Goal: Information Seeking & Learning: Learn about a topic

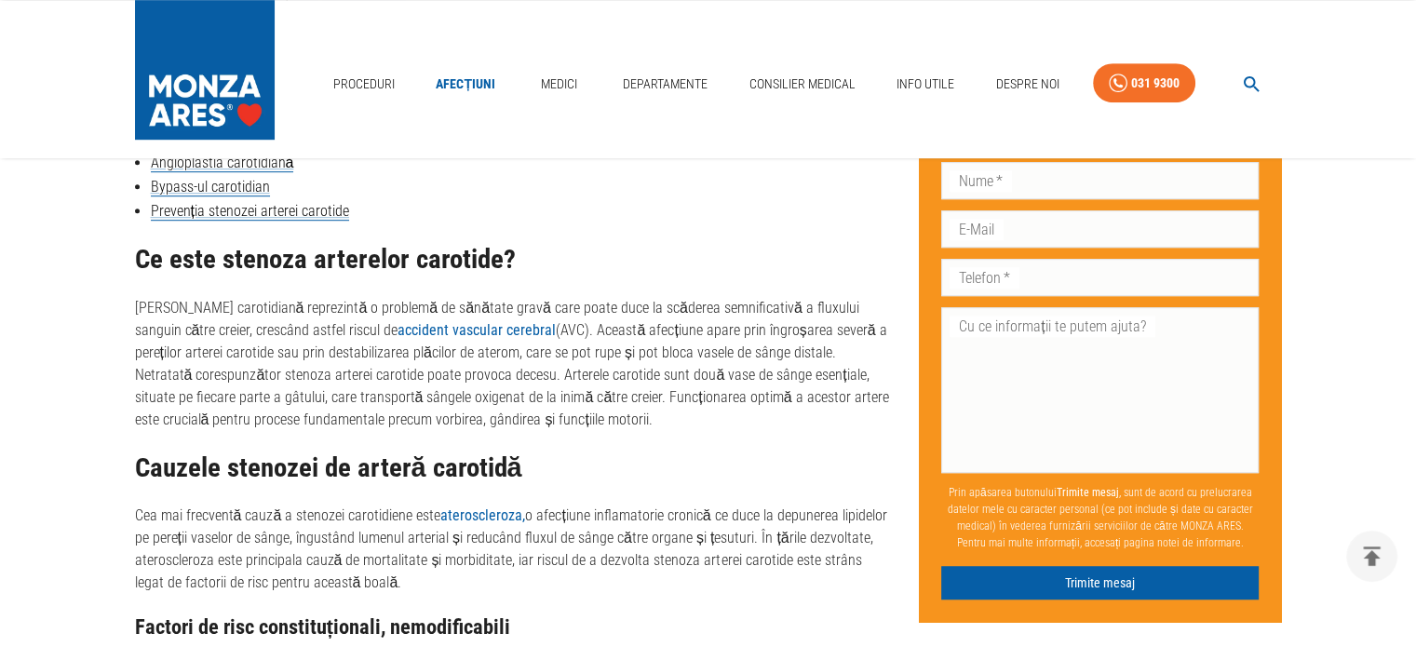
scroll to position [1211, 0]
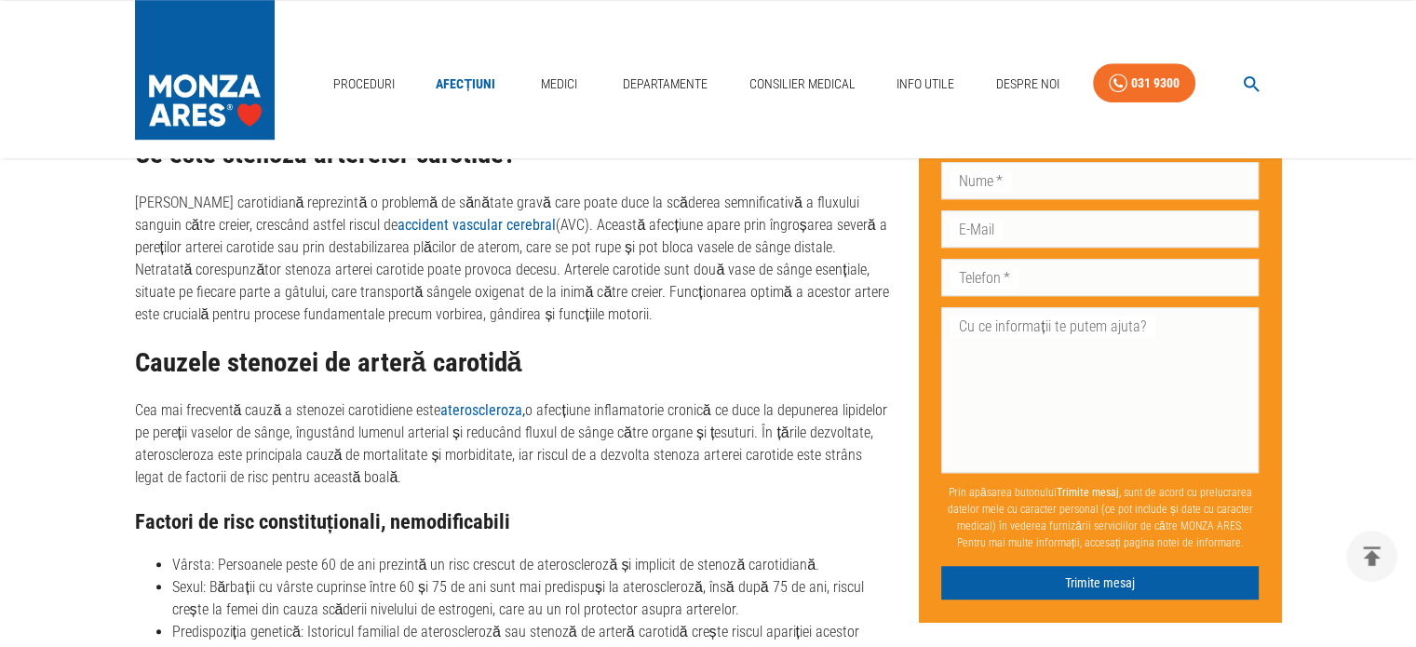
click at [395, 419] on p "Cea mai frecventă cauză a stenozei carotidiene este ateroscleroza, o afecțiune …" at bounding box center [512, 443] width 755 height 89
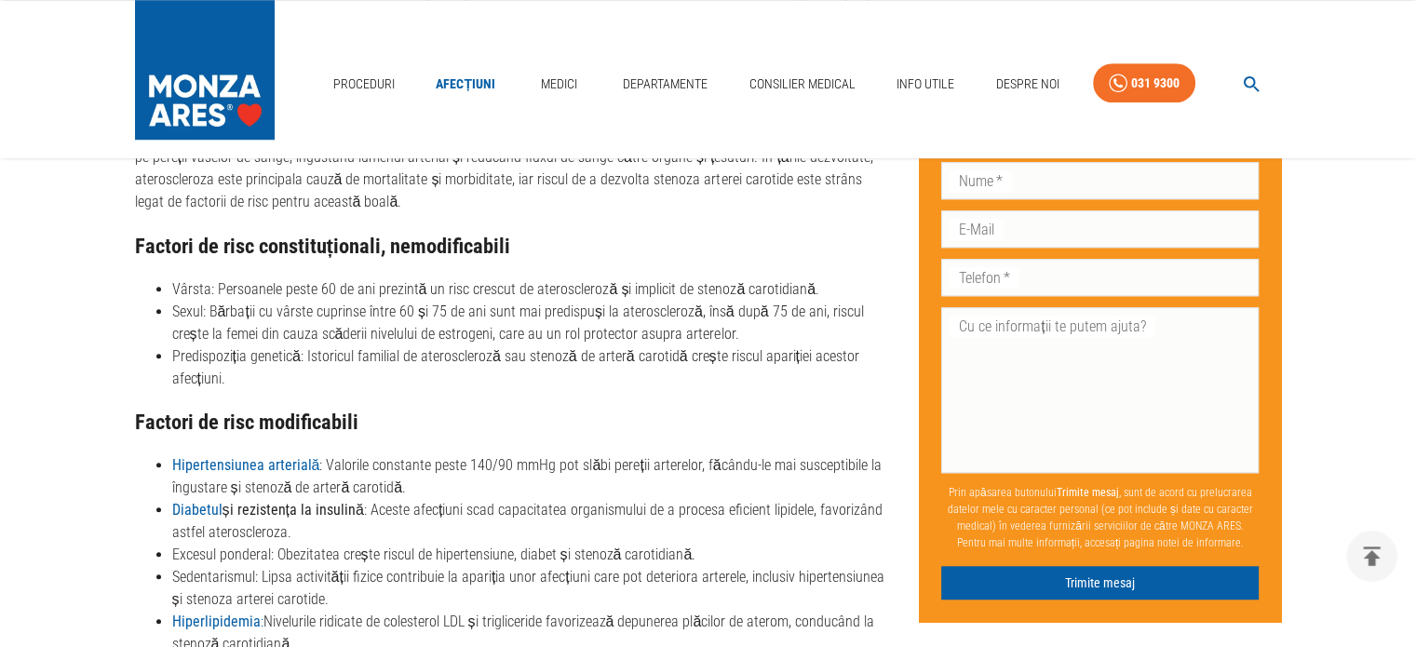
scroll to position [1490, 0]
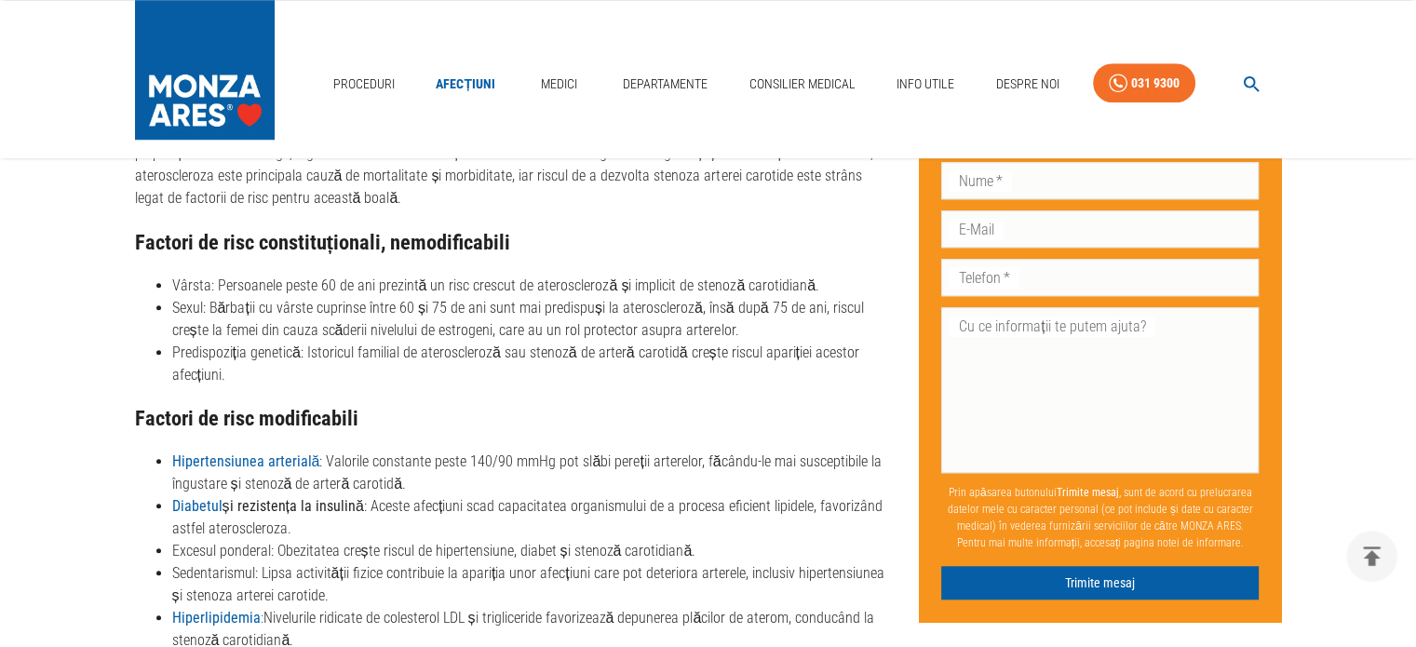
click at [352, 473] on li "Hipertensiunea arterială : Valorile constante peste 140/90 mmHg pot slăbi pereț…" at bounding box center [531, 473] width 718 height 45
click at [402, 502] on li "Diabetul și rezistența la insulină : Aceste afecțiuni scad capacitatea organism…" at bounding box center [531, 517] width 718 height 45
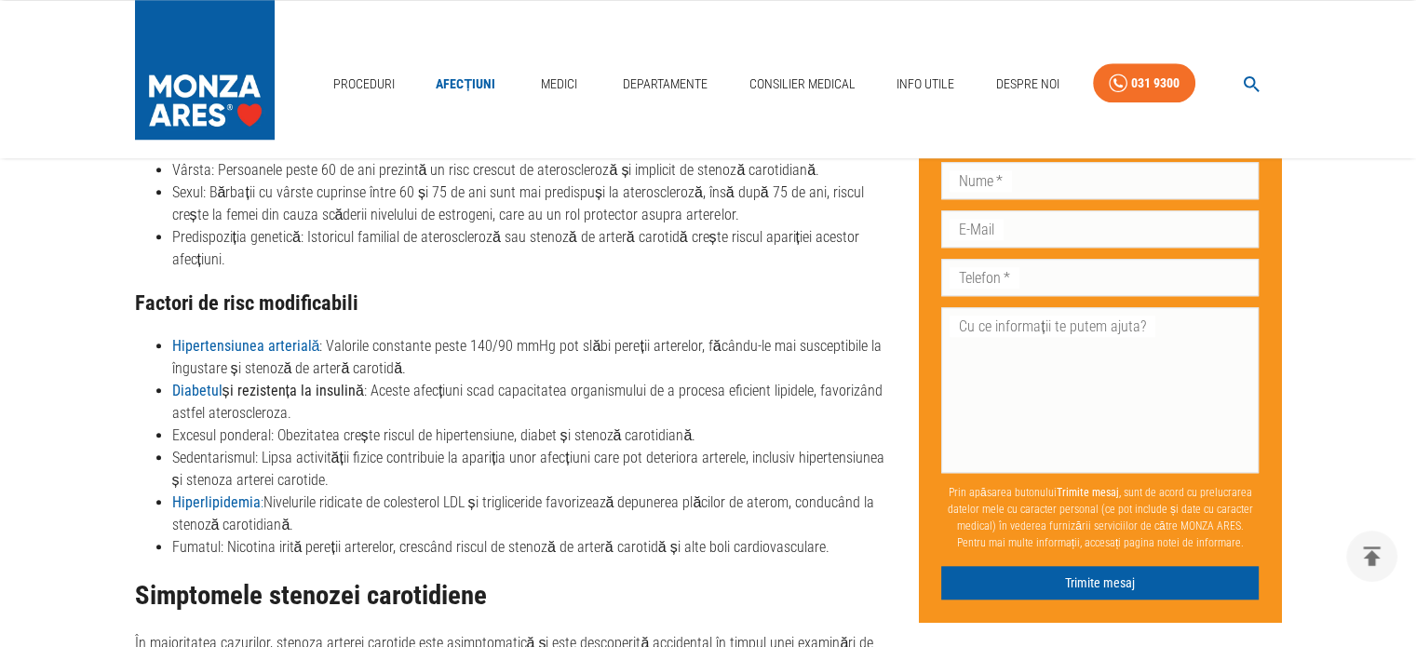
scroll to position [1770, 0]
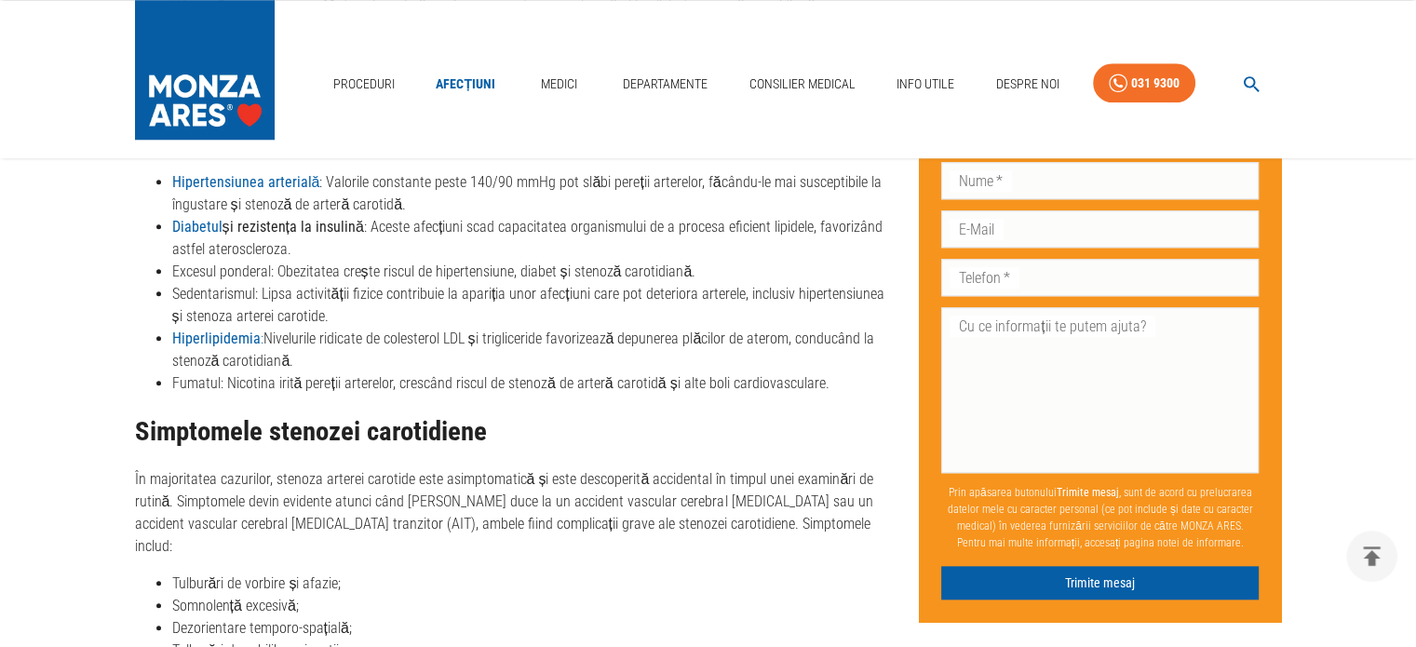
click at [372, 299] on li "Sedentarismul: Lipsa activității fizice contribuie la apariția unor afecțiuni c…" at bounding box center [531, 305] width 718 height 45
click at [371, 336] on li "Hiperlipidemia : Nivelurile ridicate de colesterol LDL și trigliceride favorize…" at bounding box center [531, 350] width 718 height 45
click at [360, 384] on li "Fumatul: Nicotina irită pereții arterelor, crescând riscul de stenoză de arteră…" at bounding box center [531, 383] width 718 height 22
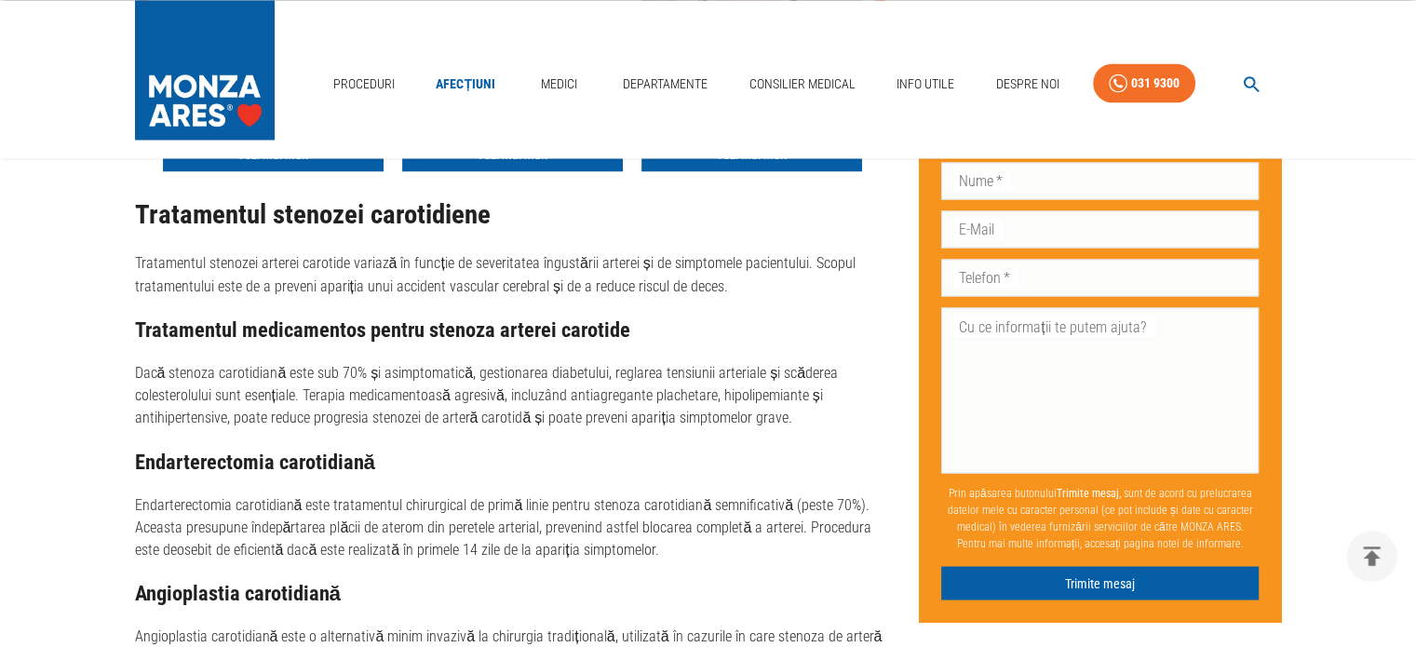
scroll to position [3259, 0]
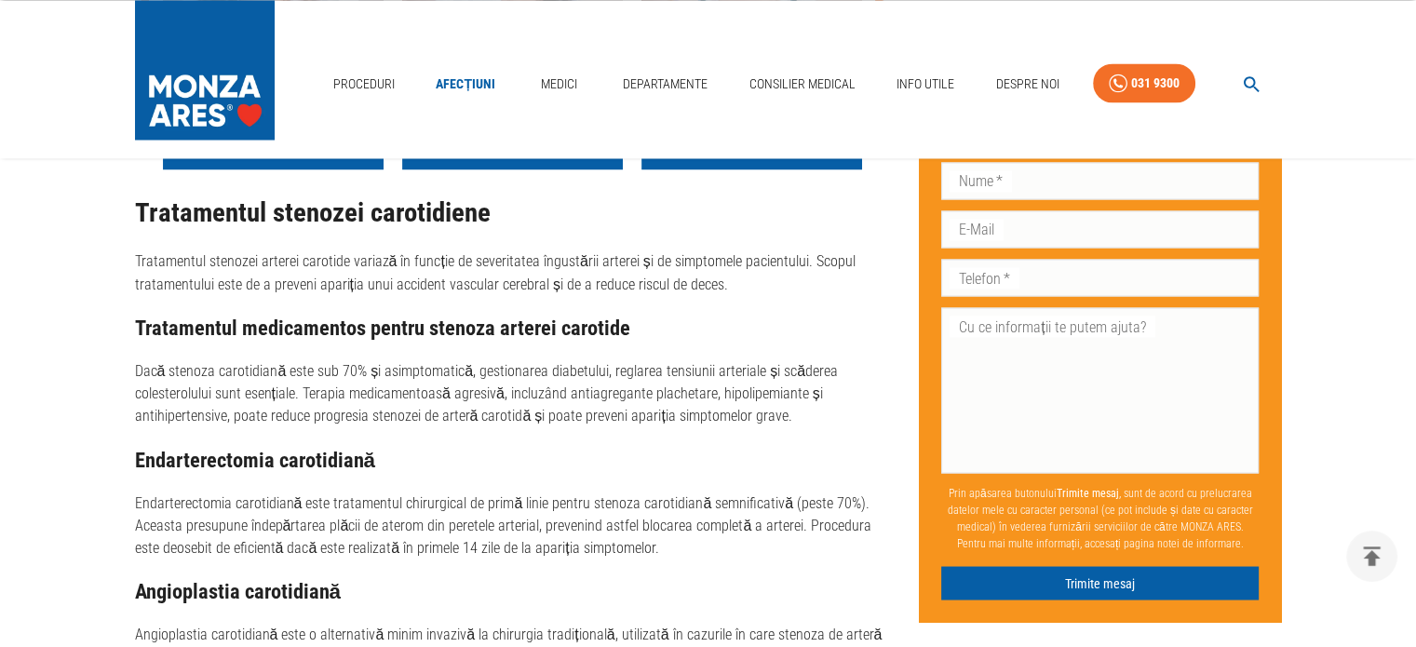
click at [509, 398] on p "Dacă stenoza carotidiană este sub 70% și asimptomatică, gestionarea diabetului,…" at bounding box center [512, 392] width 755 height 67
click at [462, 396] on p "Dacă stenoza carotidiană este sub 70% și asimptomatică, gestionarea diabetului,…" at bounding box center [512, 392] width 755 height 67
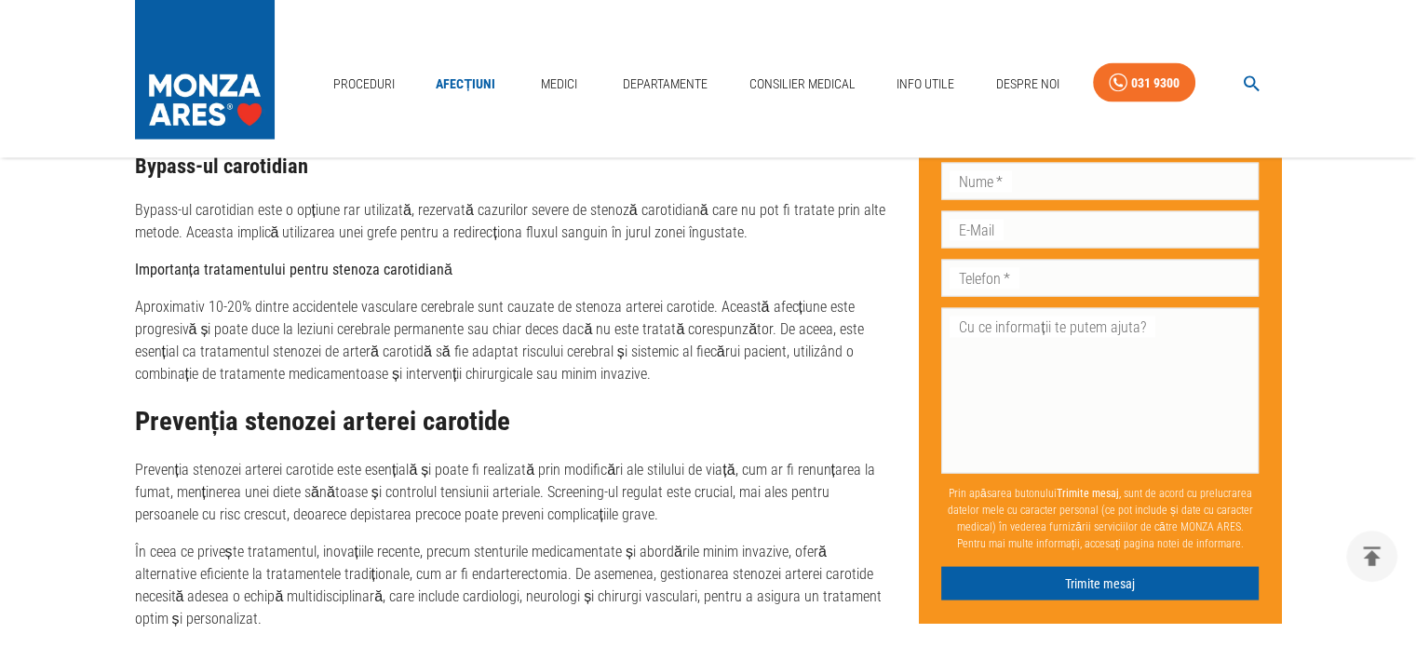
scroll to position [3817, 0]
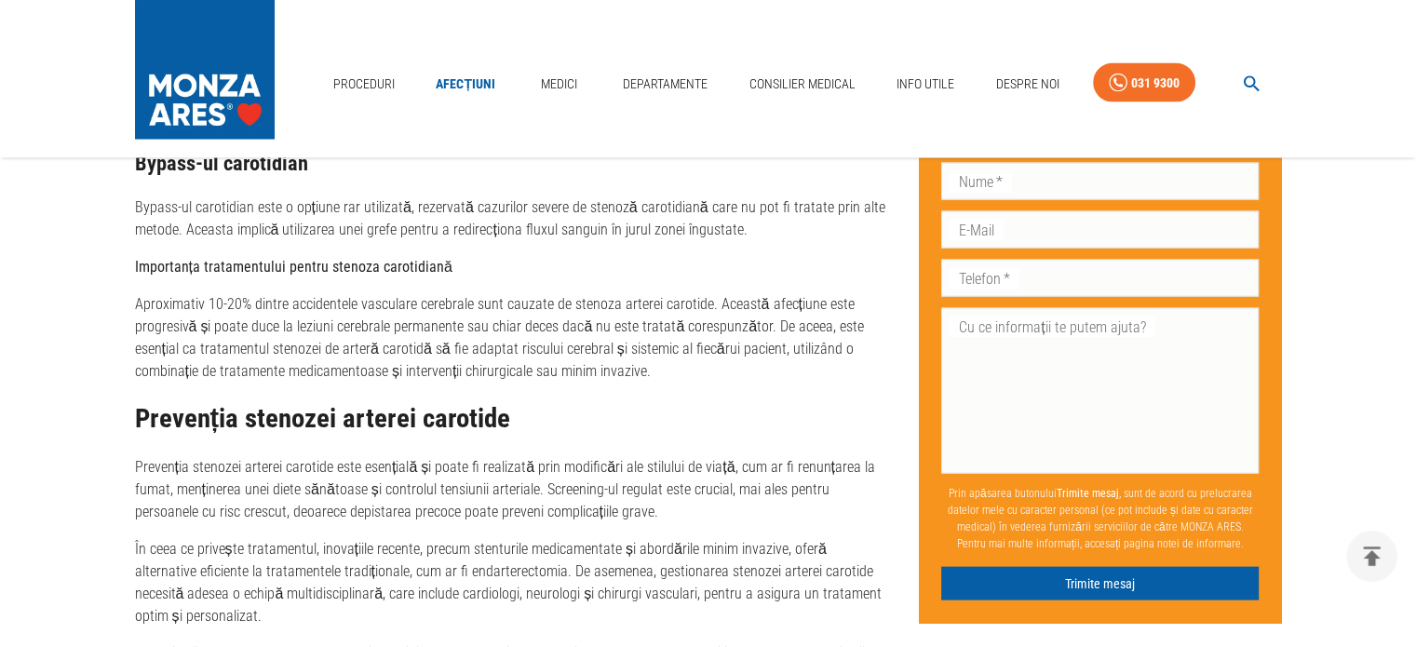
click at [590, 370] on p "Aproximativ 10-20% dintre accidentele vasculare cerebrale sunt cauzate de steno…" at bounding box center [512, 337] width 755 height 89
